Goal: Task Accomplishment & Management: Manage account settings

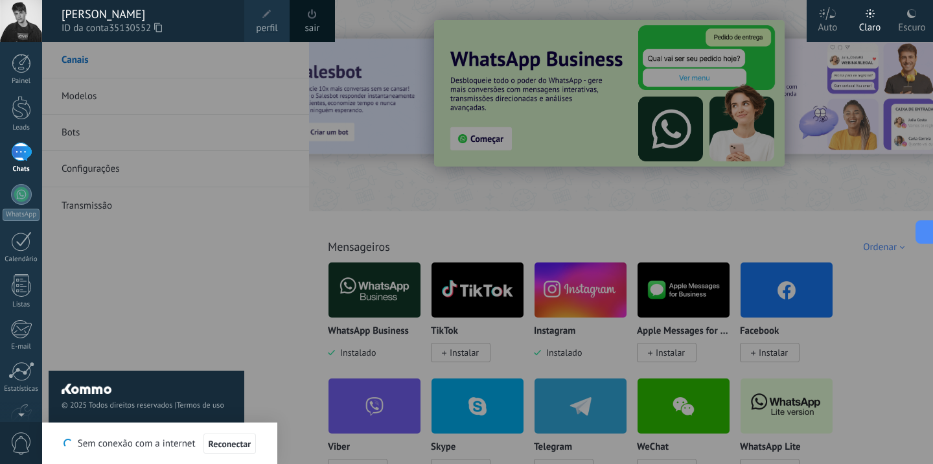
click at [528, 197] on div at bounding box center [508, 232] width 933 height 464
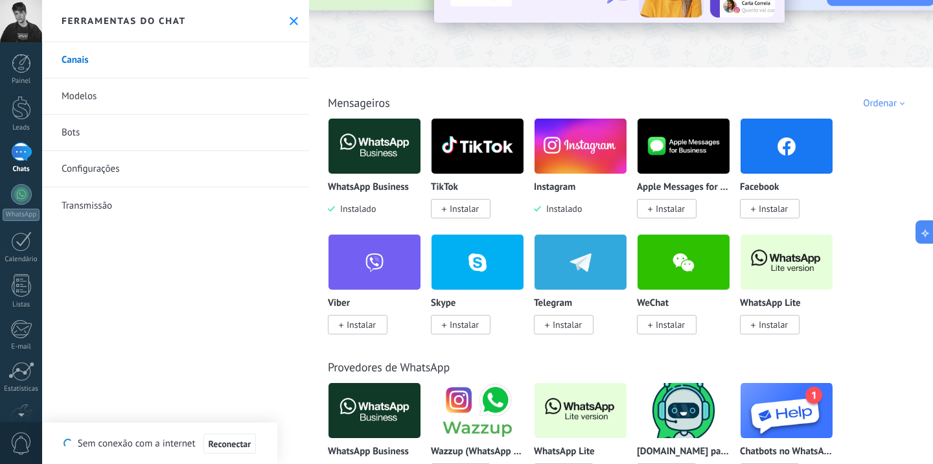
scroll to position [146, 0]
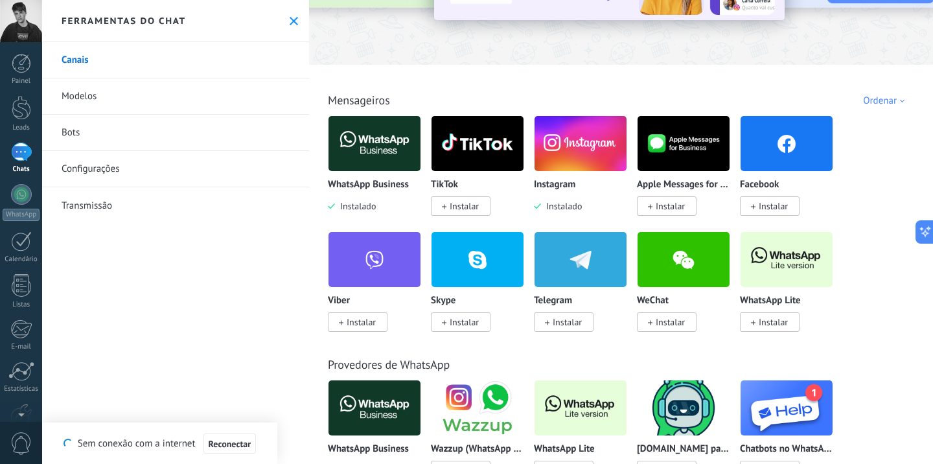
click at [290, 24] on icon at bounding box center [294, 21] width 8 height 8
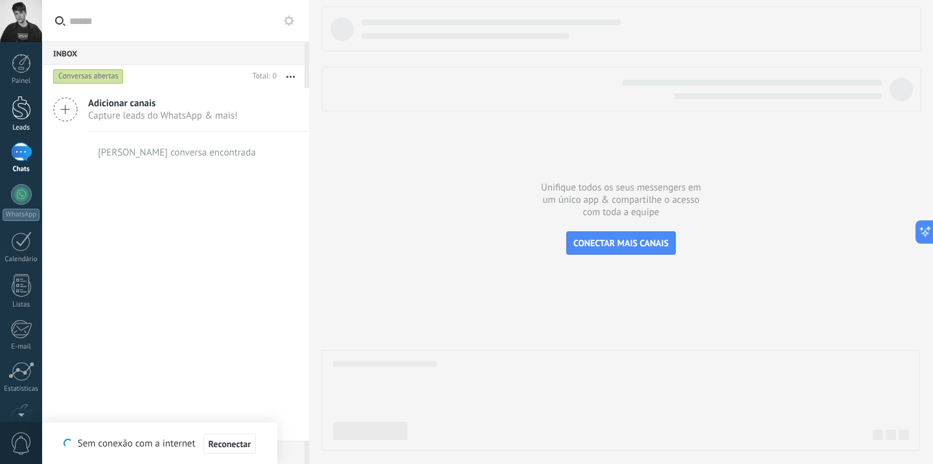
click at [23, 97] on div at bounding box center [21, 108] width 19 height 24
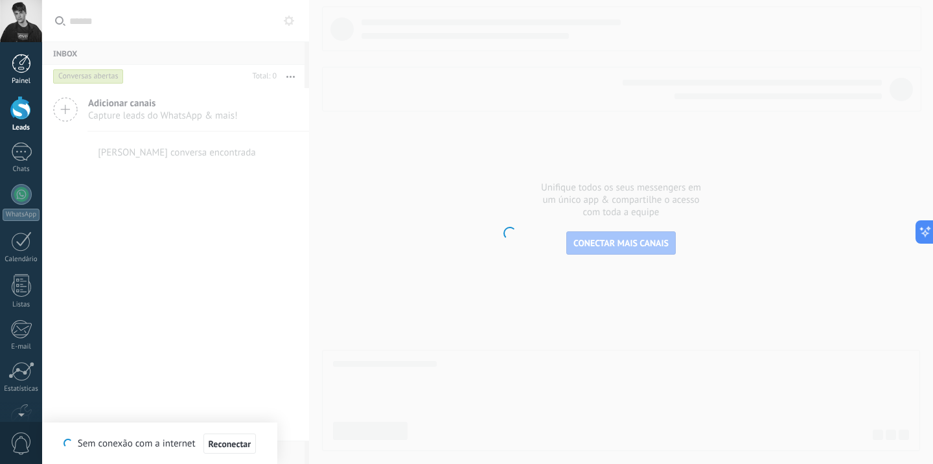
click at [20, 68] on div at bounding box center [21, 63] width 19 height 19
click at [25, 207] on link "WhatsApp" at bounding box center [21, 202] width 42 height 37
